Goal: Information Seeking & Learning: Learn about a topic

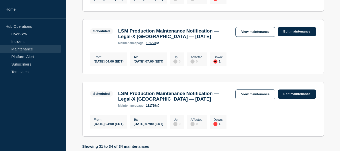
scroll to position [285, 0]
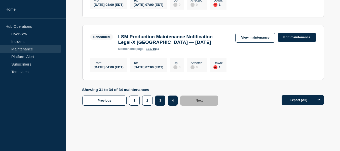
click at [159, 102] on button "3" at bounding box center [160, 100] width 10 height 10
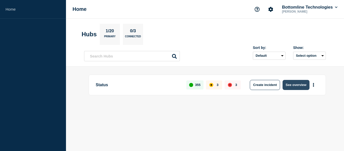
click at [287, 83] on button "See overview" at bounding box center [295, 85] width 27 height 10
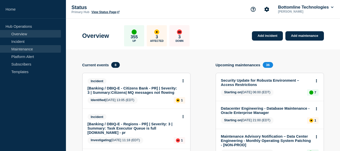
click at [31, 49] on link "Maintenance" at bounding box center [30, 49] width 61 height 8
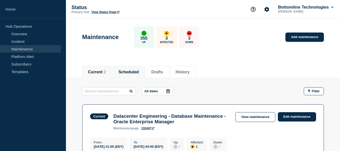
click at [138, 70] on button "Scheduled" at bounding box center [128, 72] width 20 height 5
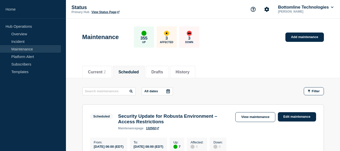
click at [169, 91] on icon at bounding box center [168, 91] width 4 height 4
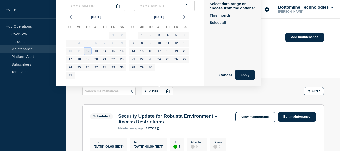
click at [89, 49] on div "12" at bounding box center [87, 51] width 7 height 7
type input "[DATE]"
click at [88, 66] on div "26" at bounding box center [87, 67] width 7 height 7
type input "[DATE]"
click at [243, 75] on button "Apply" at bounding box center [245, 75] width 20 height 10
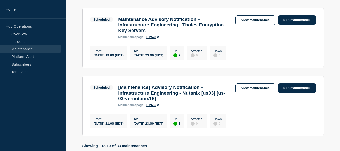
scroll to position [679, 0]
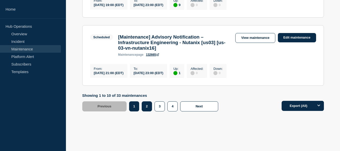
click at [147, 111] on button "2" at bounding box center [147, 106] width 10 height 10
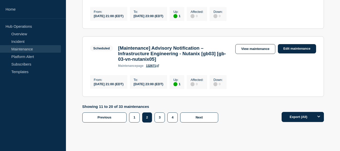
scroll to position [752, 0]
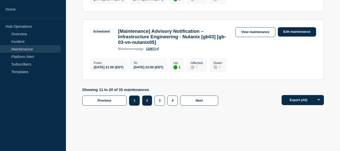
click at [134, 104] on button "1" at bounding box center [134, 100] width 10 height 10
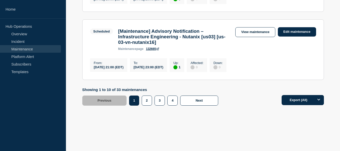
scroll to position [675, 0]
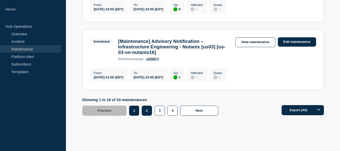
click at [147, 115] on button "2" at bounding box center [147, 110] width 10 height 10
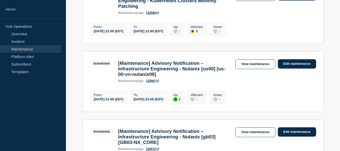
scroll to position [729, 0]
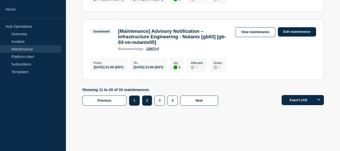
click at [134, 105] on button "1" at bounding box center [134, 100] width 10 height 10
click at [146, 101] on button "2" at bounding box center [147, 100] width 10 height 10
click at [136, 100] on button "1" at bounding box center [134, 100] width 10 height 10
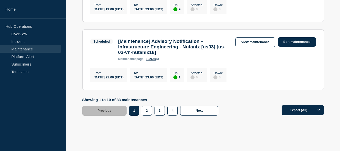
scroll to position [700, 0]
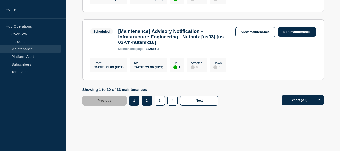
click at [145, 105] on button "2" at bounding box center [147, 100] width 10 height 10
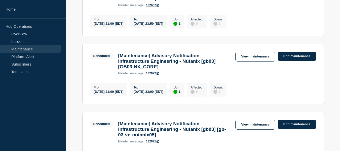
scroll to position [752, 0]
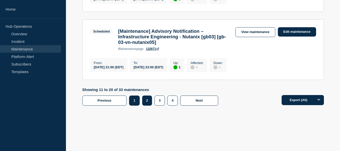
click at [130, 99] on button "1" at bounding box center [134, 100] width 10 height 10
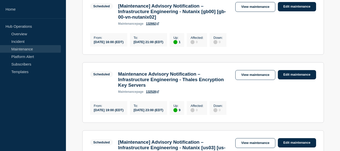
scroll to position [725, 0]
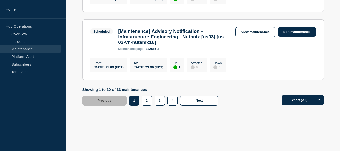
click at [188, 43] on h3 "[Maintenance] Advisory Notification – Infrastructure Engineering - Nutanix [us0…" at bounding box center [174, 36] width 112 height 17
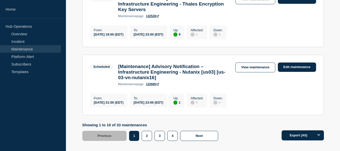
scroll to position [675, 0]
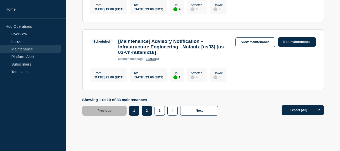
click at [145, 115] on button "2" at bounding box center [147, 110] width 10 height 10
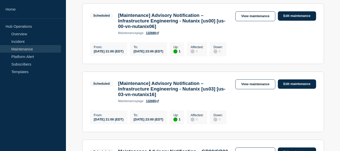
scroll to position [75, 0]
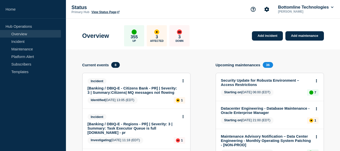
scroll to position [101, 0]
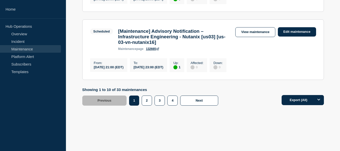
scroll to position [700, 0]
click at [148, 105] on button "2" at bounding box center [147, 100] width 10 height 10
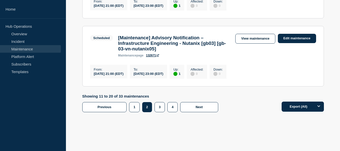
scroll to position [752, 0]
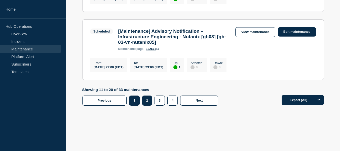
click at [133, 99] on button "1" at bounding box center [134, 100] width 10 height 10
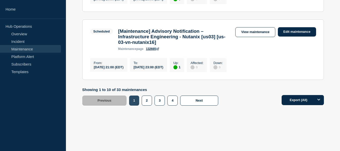
scroll to position [725, 0]
click at [242, 31] on link "View maintenance" at bounding box center [255, 32] width 40 height 10
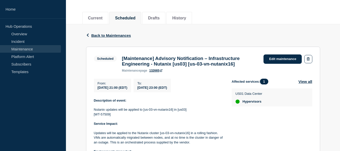
scroll to position [79, 0]
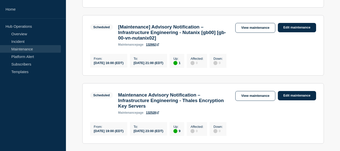
scroll to position [725, 0]
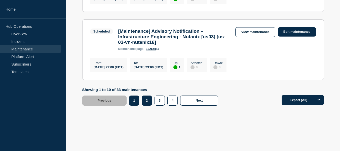
click at [148, 100] on button "2" at bounding box center [147, 100] width 10 height 10
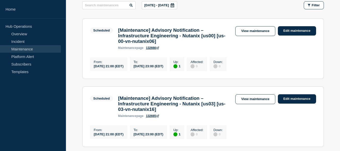
scroll to position [111, 0]
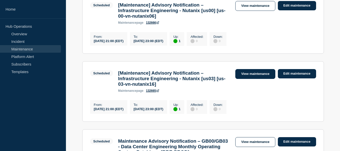
click at [244, 79] on link "View maintenance" at bounding box center [255, 74] width 40 height 10
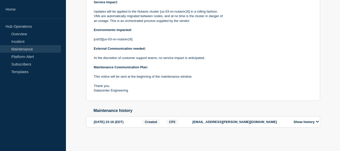
scroll to position [54, 0]
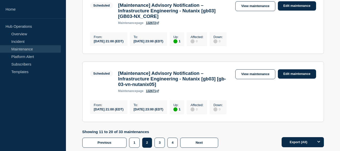
scroll to position [752, 0]
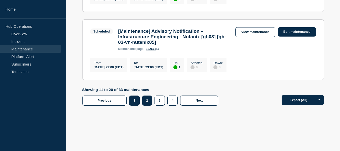
click at [136, 98] on button "1" at bounding box center [134, 100] width 10 height 10
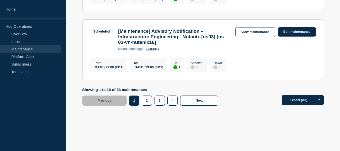
scroll to position [700, 0]
click at [148, 105] on button "2" at bounding box center [147, 100] width 10 height 10
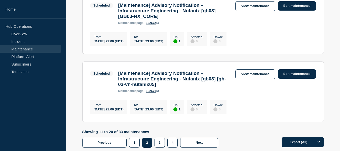
scroll to position [704, 0]
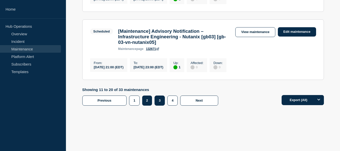
click at [157, 105] on button "3" at bounding box center [159, 100] width 10 height 10
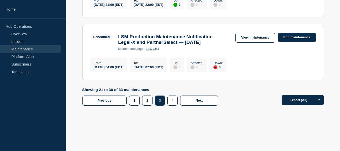
scroll to position [732, 0]
click at [169, 102] on button "4" at bounding box center [172, 100] width 10 height 10
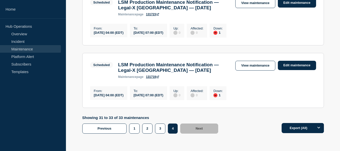
scroll to position [213, 0]
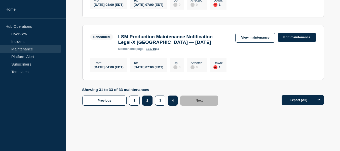
click at [149, 98] on button "2" at bounding box center [147, 100] width 10 height 10
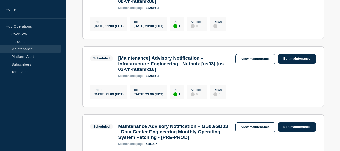
scroll to position [151, 0]
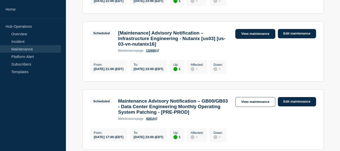
click at [250, 39] on link "View maintenance" at bounding box center [255, 34] width 40 height 10
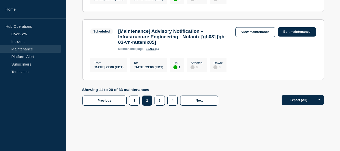
scroll to position [752, 0]
click at [136, 97] on button "1" at bounding box center [134, 100] width 10 height 10
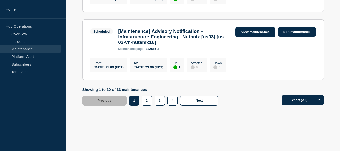
click at [243, 27] on link "View maintenance" at bounding box center [255, 32] width 40 height 10
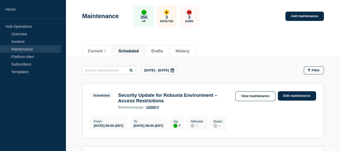
scroll to position [0, 0]
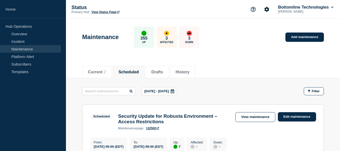
click at [174, 91] on icon at bounding box center [172, 91] width 4 height 4
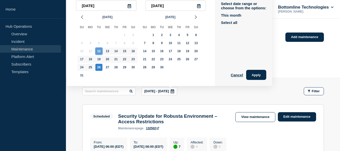
click at [98, 50] on div "12" at bounding box center [98, 51] width 7 height 7
click at [100, 65] on div "26" at bounding box center [98, 67] width 7 height 7
type input "[DATE]"
click at [105, 67] on div "27" at bounding box center [107, 67] width 7 height 7
type input "[DATE]"
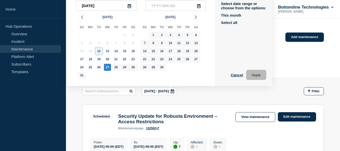
click at [100, 50] on div "12" at bounding box center [98, 51] width 7 height 7
type input "[DATE]"
click at [107, 67] on div "27" at bounding box center [107, 67] width 7 height 7
type input "[DATE]"
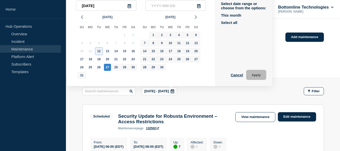
click at [98, 52] on div "12" at bounding box center [98, 51] width 7 height 7
type input "[DATE]"
click at [252, 72] on button "Apply" at bounding box center [256, 75] width 20 height 10
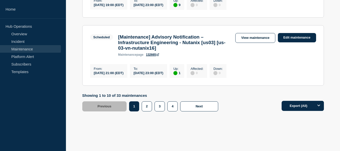
scroll to position [704, 0]
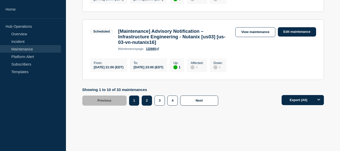
click at [149, 105] on button "2" at bounding box center [147, 100] width 10 height 10
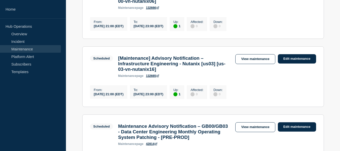
scroll to position [50, 0]
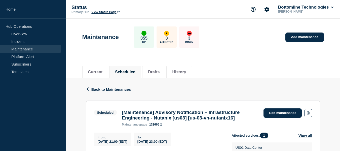
scroll to position [50, 0]
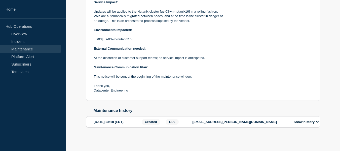
scroll to position [129, 0]
